Goal: Task Accomplishment & Management: Manage account settings

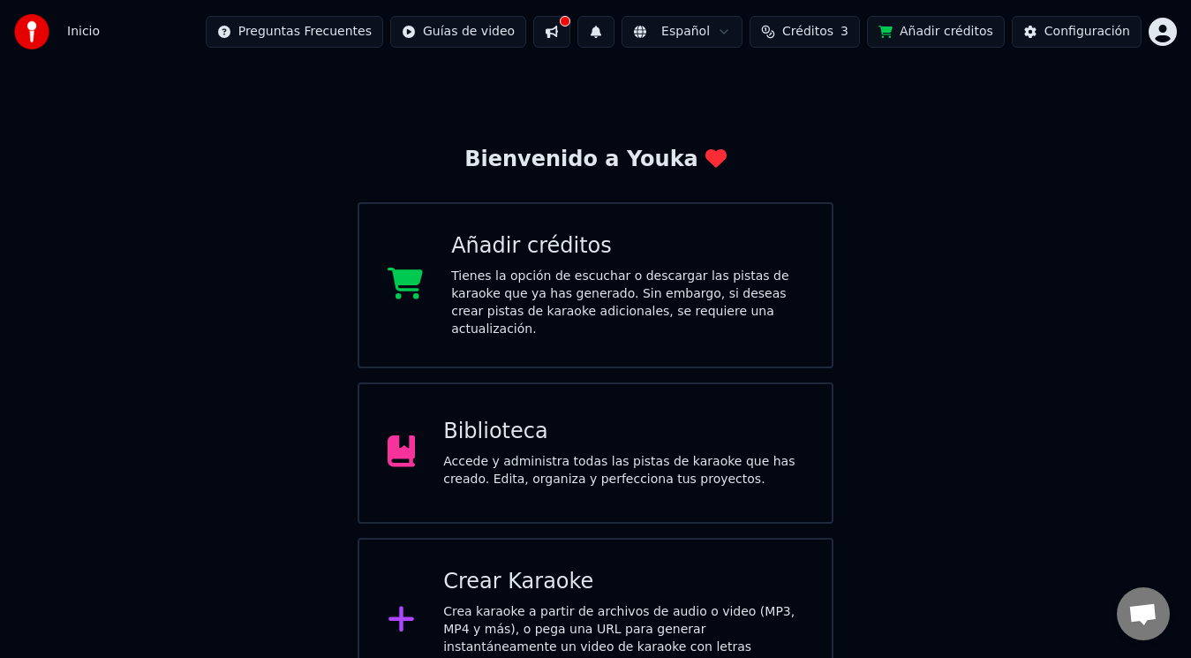
scroll to position [34, 0]
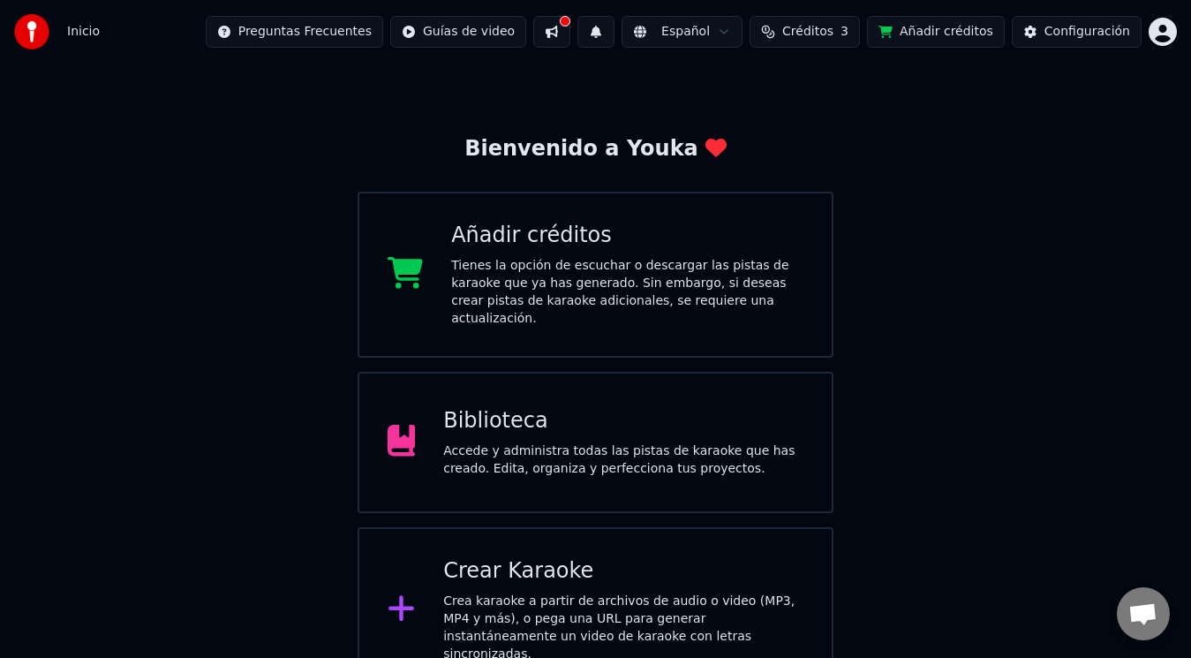
click at [538, 598] on div "Crea karaoke a partir de archivos de audio o video (MP3, MP4 y más), o pega una…" at bounding box center [623, 628] width 360 height 71
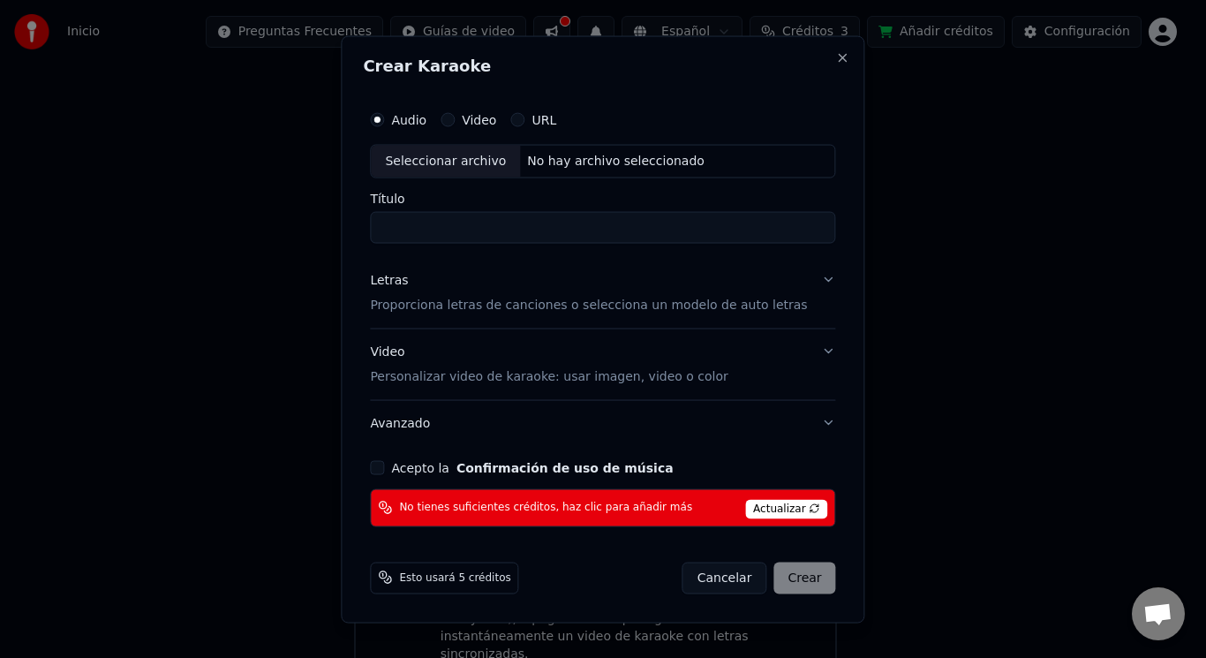
click at [768, 507] on span "Actualizar" at bounding box center [786, 508] width 83 height 19
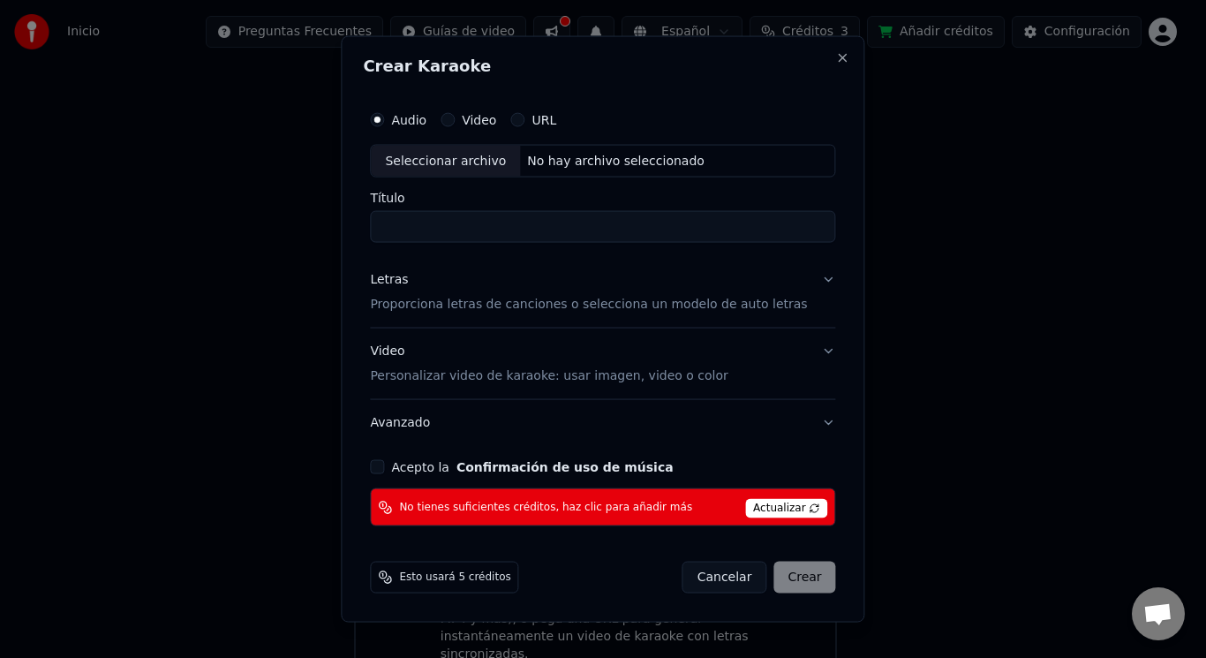
click at [796, 507] on span "Actualizar" at bounding box center [786, 508] width 83 height 19
click at [836, 57] on button "Close" at bounding box center [843, 57] width 14 height 14
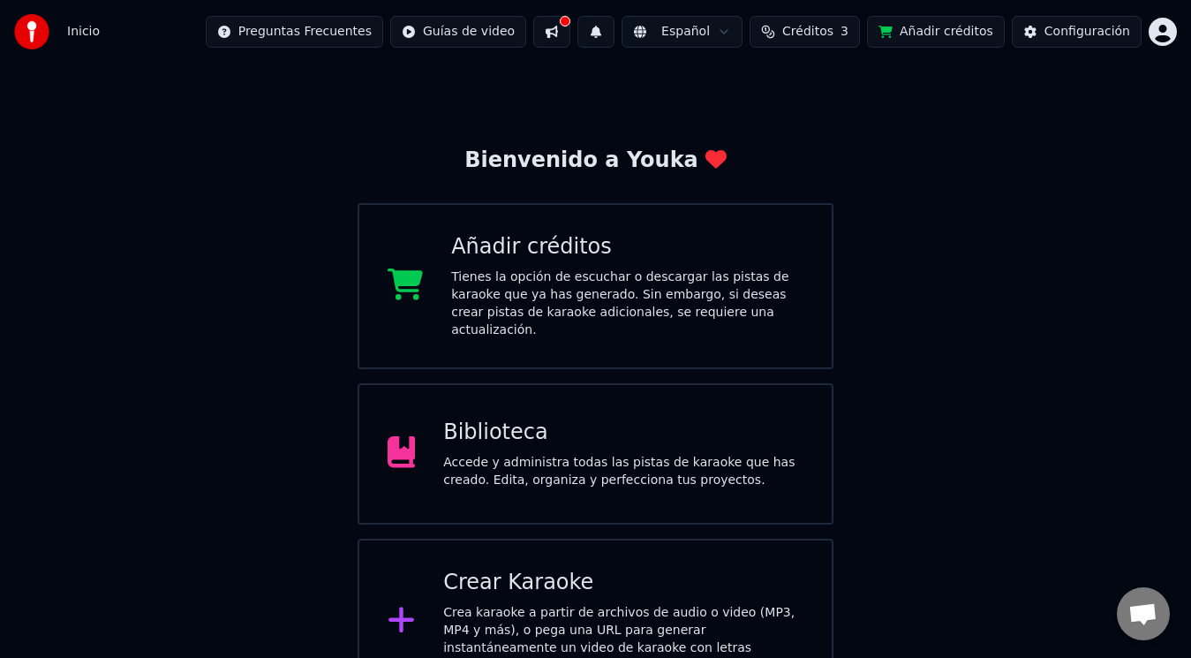
scroll to position [34, 0]
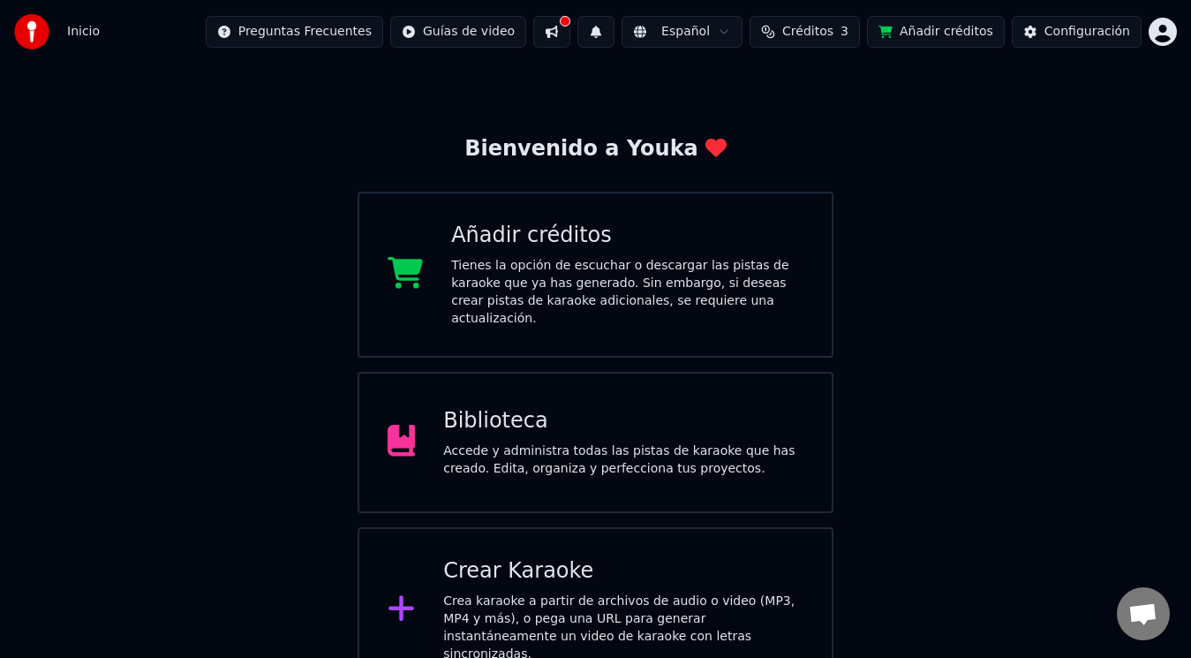
drag, startPoint x: 1179, startPoint y: 19, endPoint x: 1160, endPoint y: 38, distance: 27.5
click at [1178, 19] on div "Inicio Preguntas Frecuentes Guías de video Español Créditos 3 Añadir créditos C…" at bounding box center [595, 32] width 1191 height 64
click at [1157, 35] on html "Inicio Preguntas Frecuentes Guías de video Español Créditos 3 Añadir créditos C…" at bounding box center [595, 330] width 1191 height 728
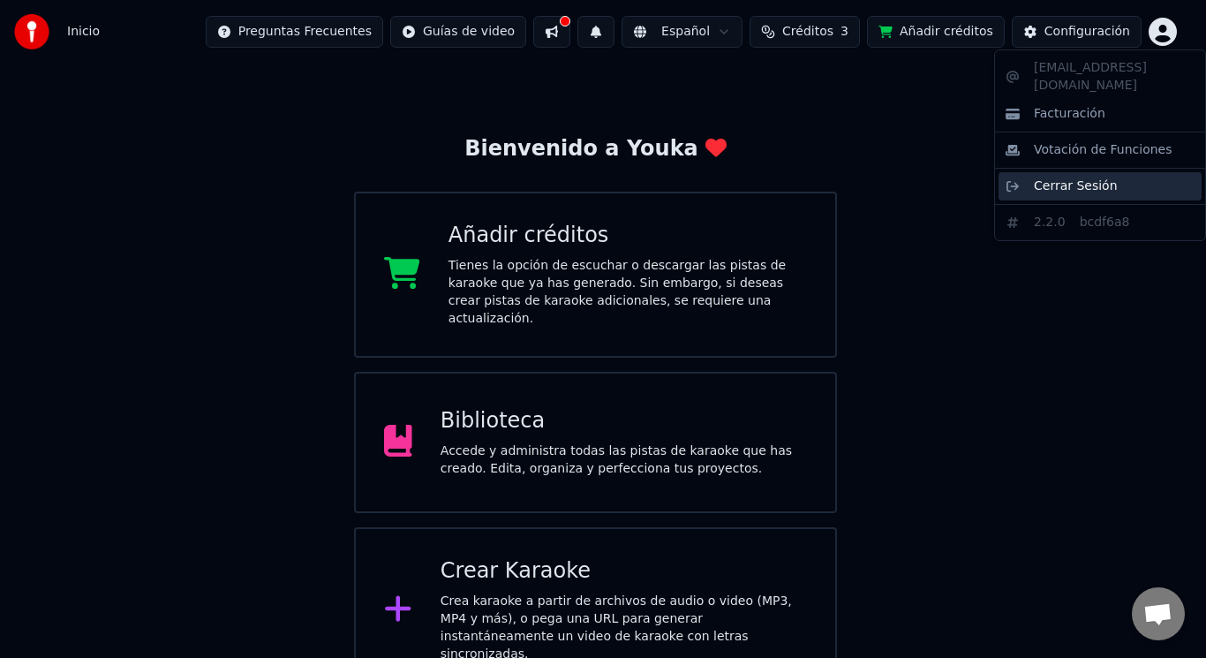
click at [1065, 178] on span "Cerrar Sesión" at bounding box center [1076, 187] width 84 height 18
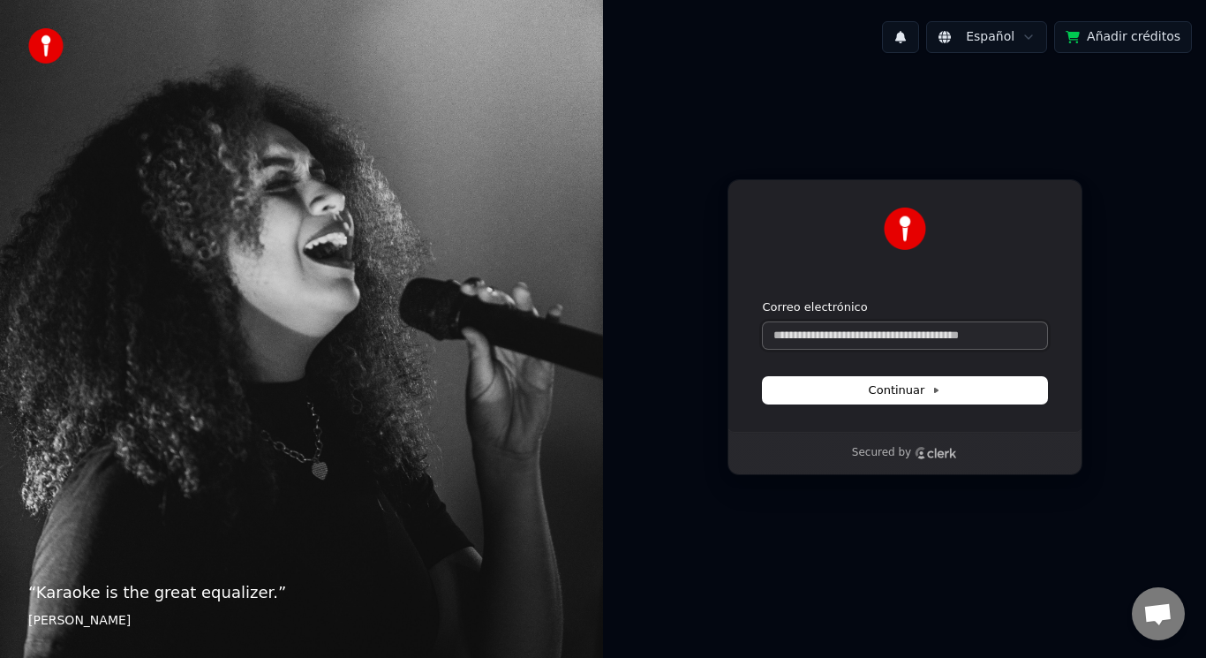
click at [896, 337] on input "Correo electrónico" at bounding box center [905, 335] width 284 height 26
click at [967, 389] on button "Continuar" at bounding box center [905, 390] width 284 height 26
type input "**********"
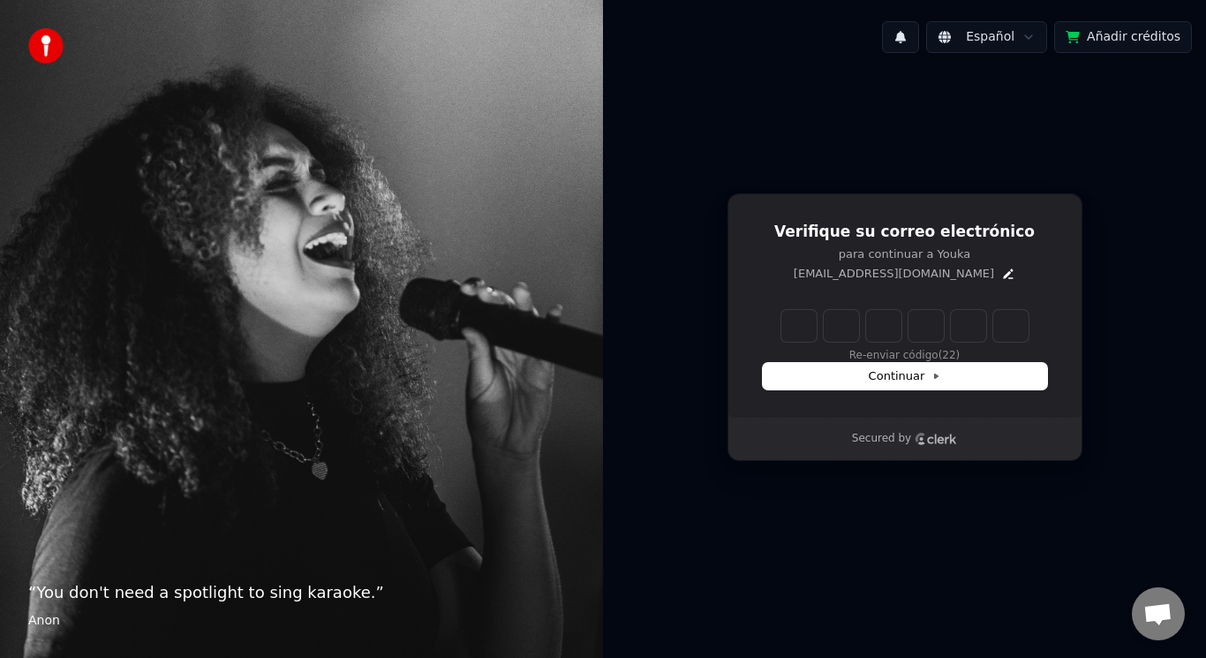
click at [796, 325] on input "Enter verification code" at bounding box center [905, 326] width 247 height 32
type input "******"
